Goal: Information Seeking & Learning: Learn about a topic

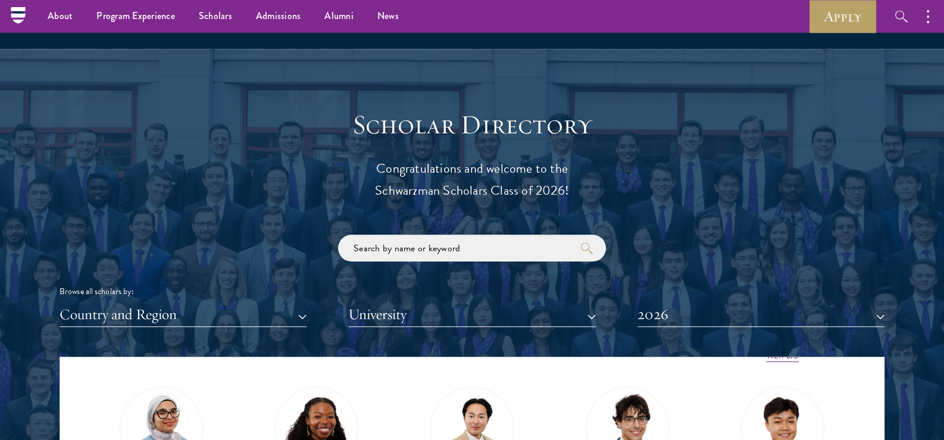
scroll to position [1190, 0]
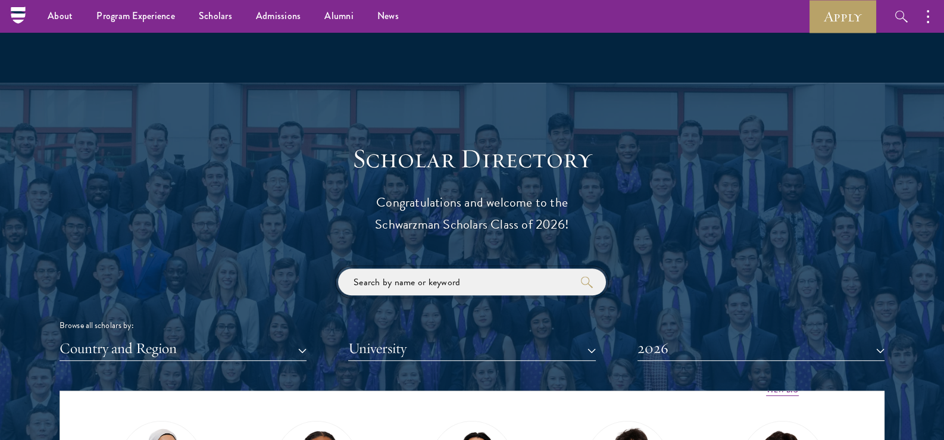
click at [399, 276] on input "search" at bounding box center [472, 282] width 268 height 27
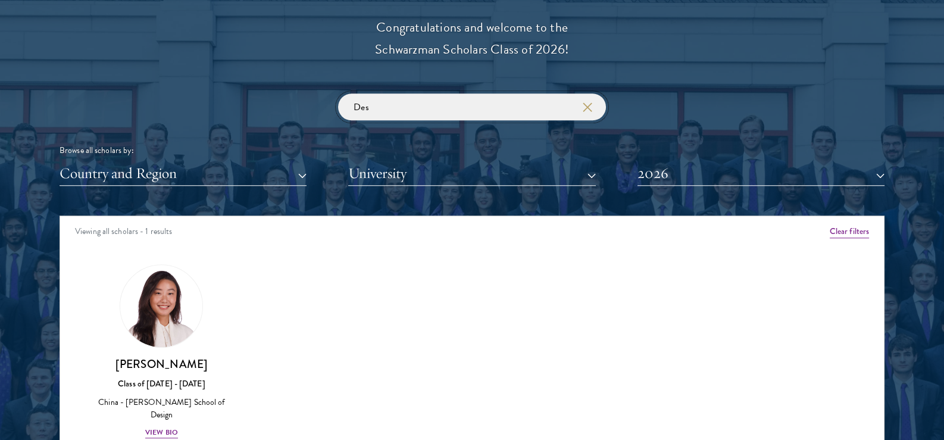
scroll to position [1370, 0]
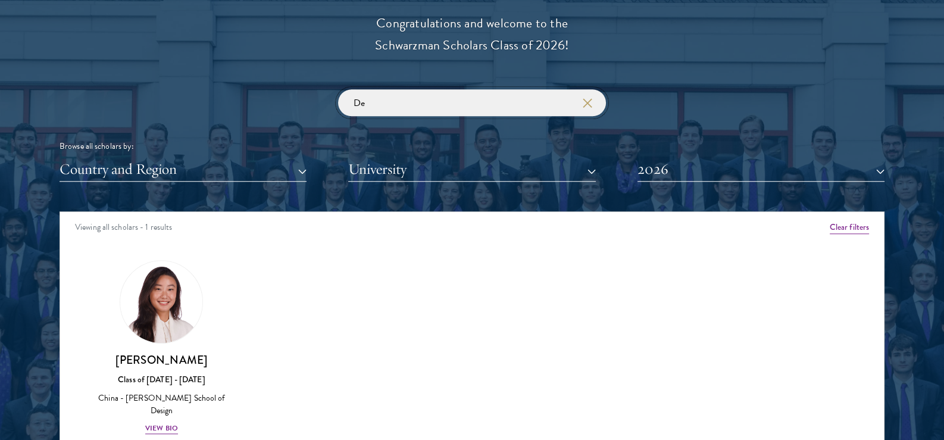
type input "D"
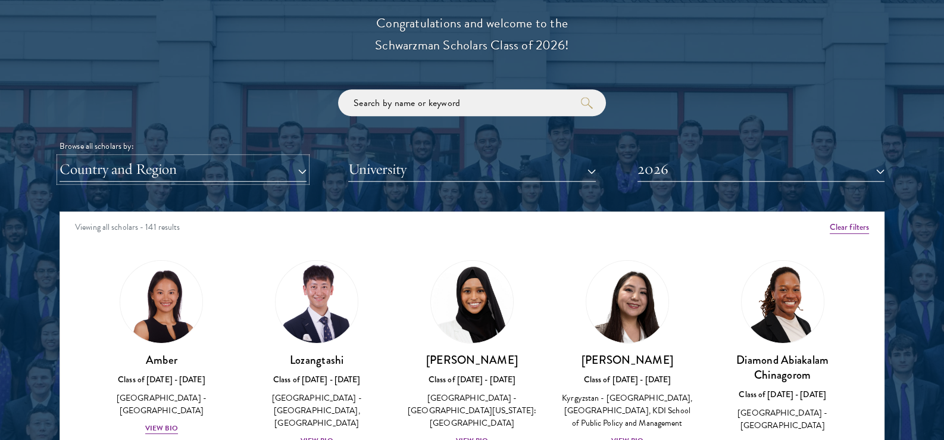
click at [197, 165] on button "Country and Region" at bounding box center [183, 169] width 247 height 24
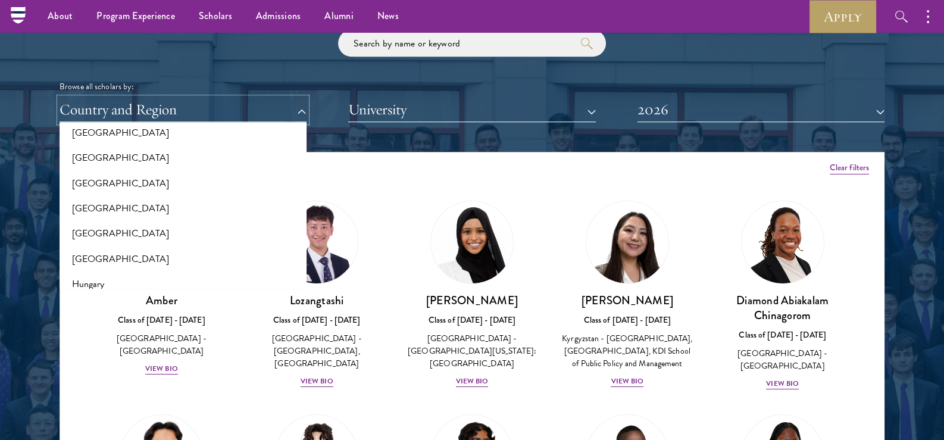
scroll to position [650, 0]
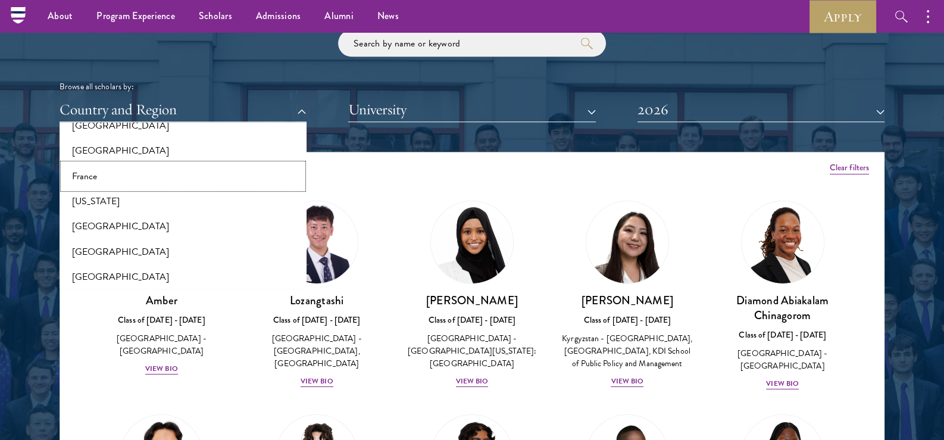
click at [105, 180] on button "France" at bounding box center [183, 176] width 240 height 25
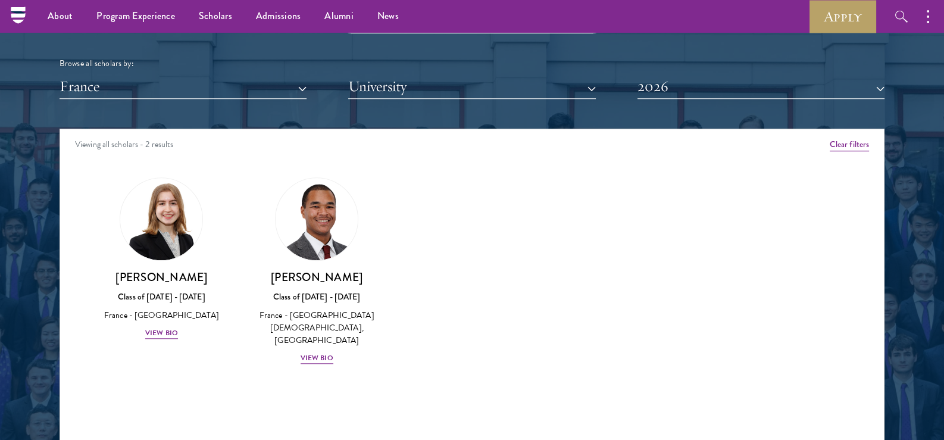
scroll to position [1310, 0]
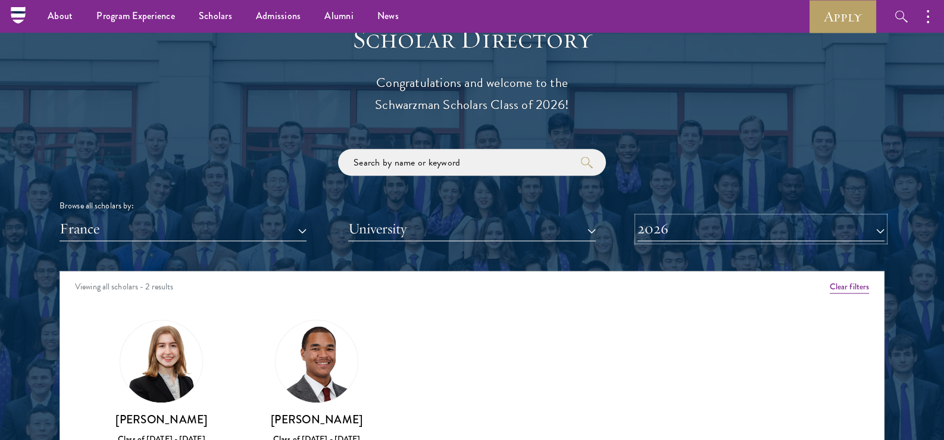
click at [679, 226] on button "2026" at bounding box center [761, 229] width 247 height 24
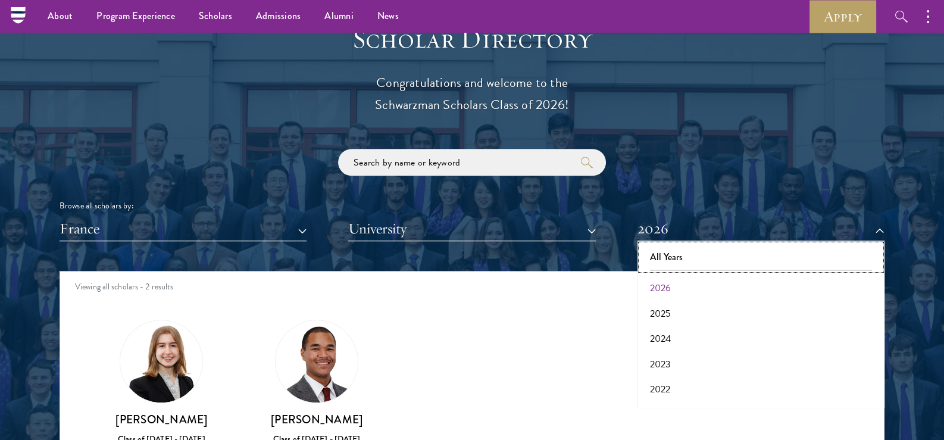
click at [687, 258] on button "All Years" at bounding box center [761, 257] width 240 height 25
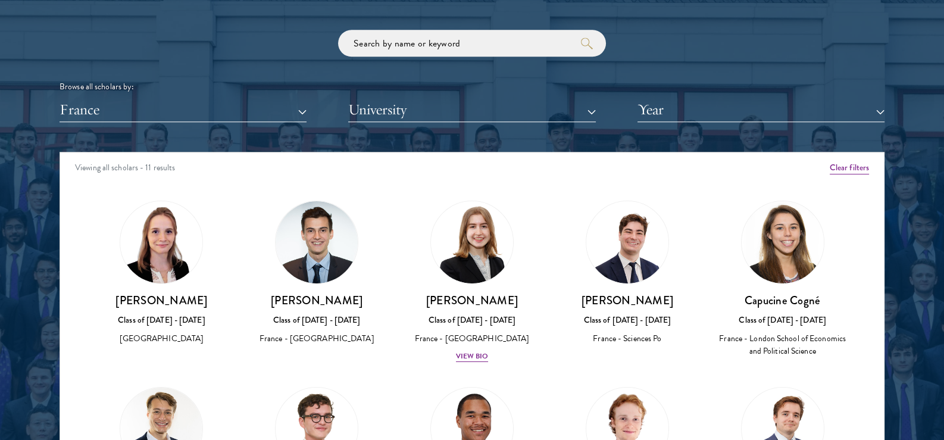
scroll to position [1489, 0]
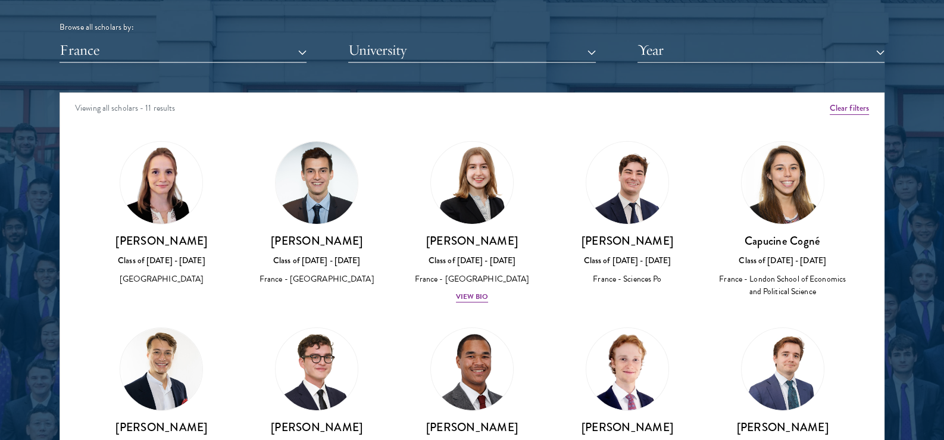
click at [167, 218] on img at bounding box center [161, 183] width 82 height 82
click at [475, 182] on img at bounding box center [472, 183] width 91 height 91
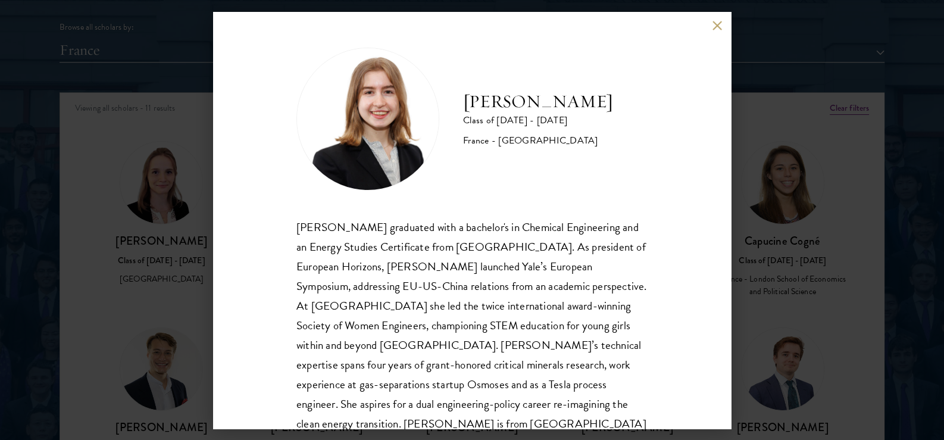
scroll to position [40, 0]
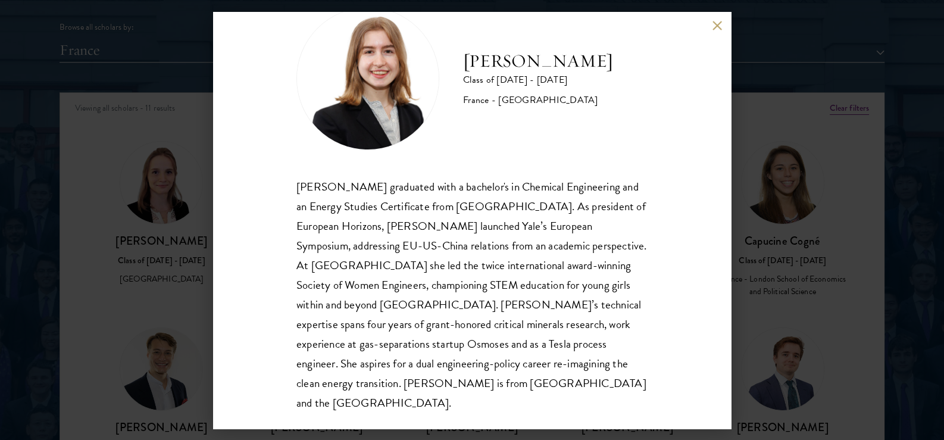
click at [789, 197] on div "[PERSON_NAME] Class of [DATE] - [DATE] [GEOGRAPHIC_DATA] - [GEOGRAPHIC_DATA] [P…" at bounding box center [472, 220] width 944 height 440
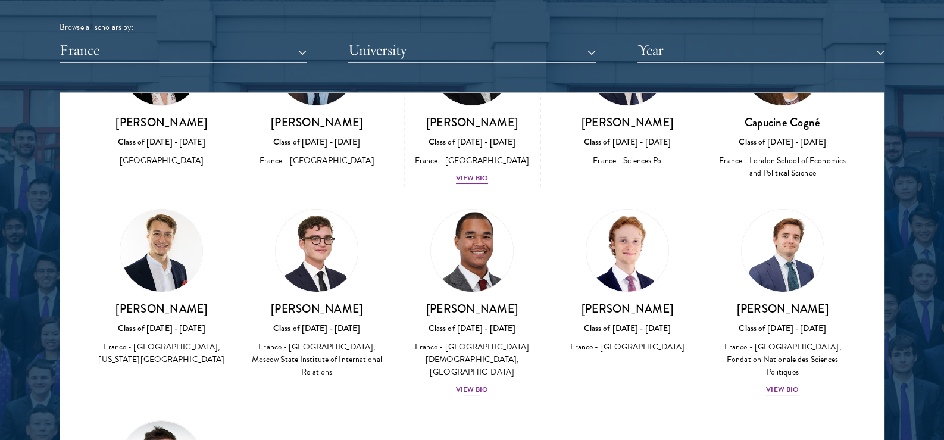
scroll to position [270, 0]
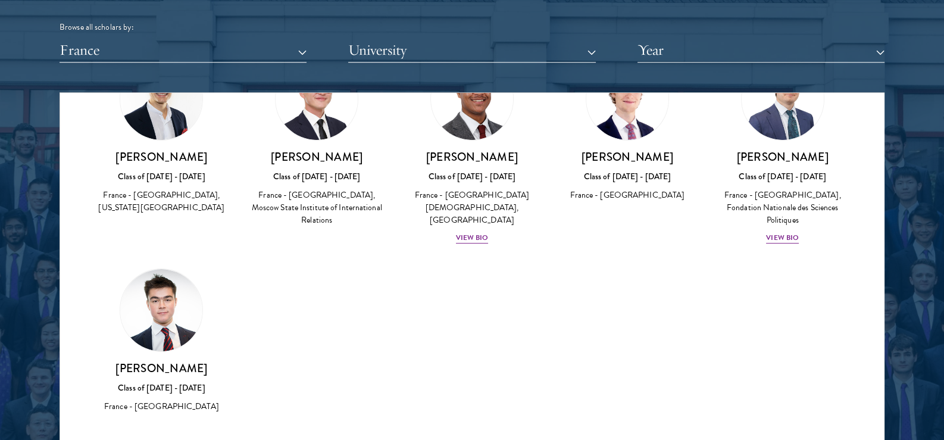
click at [155, 324] on img at bounding box center [161, 310] width 82 height 82
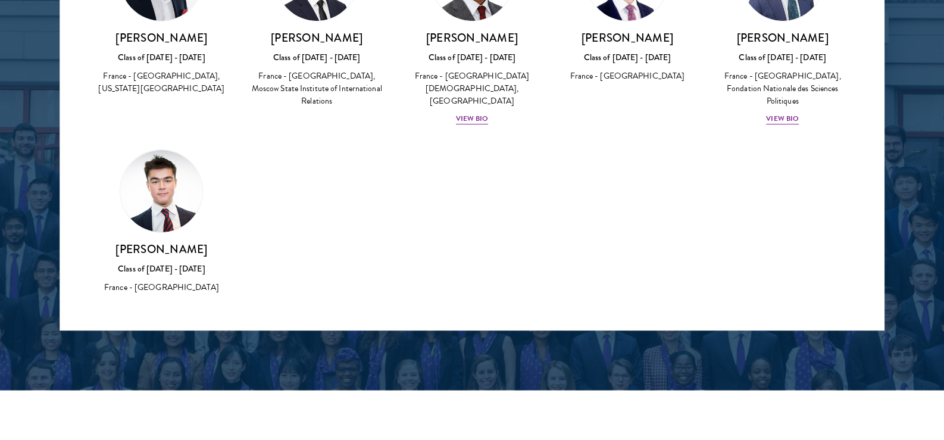
scroll to position [151, 0]
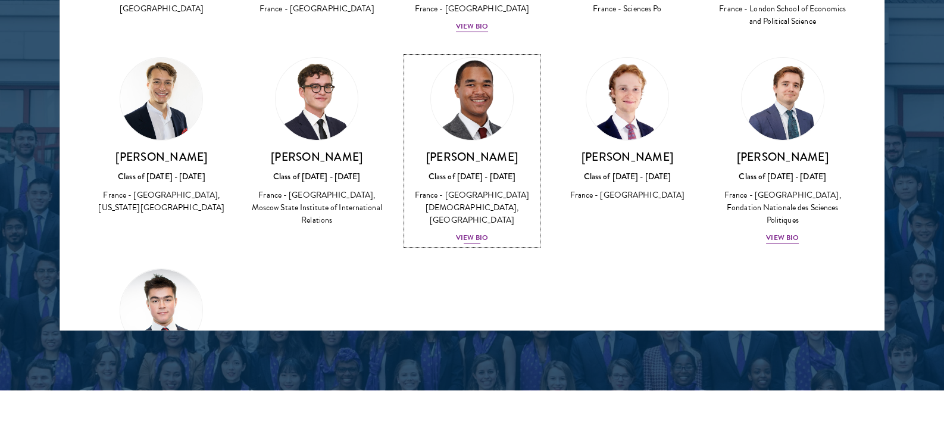
click at [479, 106] on img at bounding box center [472, 99] width 91 height 91
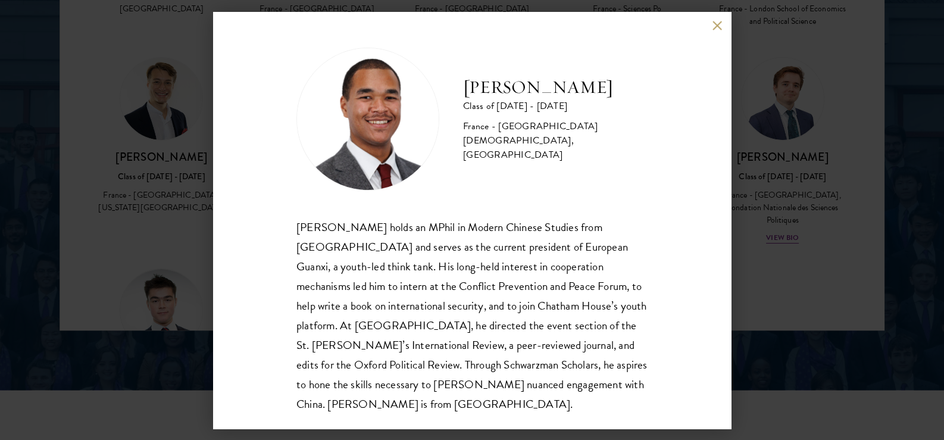
click at [763, 111] on div "[PERSON_NAME] Class of [DATE] - [DATE] France - [GEOGRAPHIC_DATA][DEMOGRAPHIC_D…" at bounding box center [472, 220] width 944 height 440
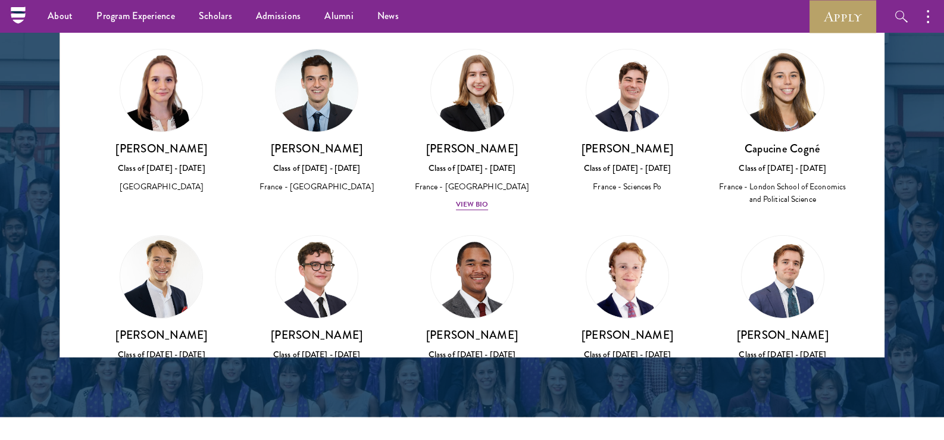
click at [782, 83] on img at bounding box center [783, 90] width 82 height 82
